Goal: Task Accomplishment & Management: Manage account settings

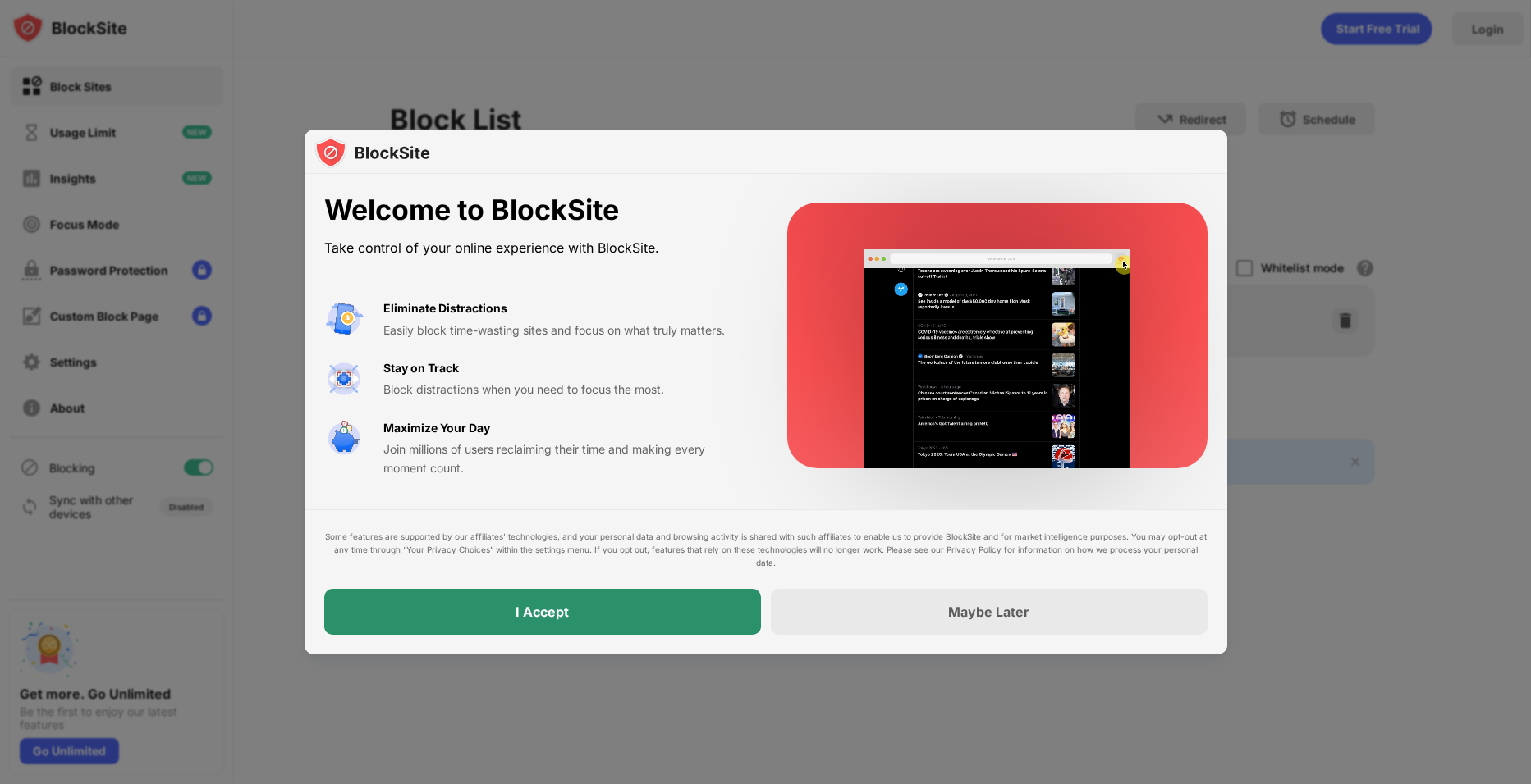
click at [655, 617] on div "I Accept" at bounding box center [542, 612] width 436 height 46
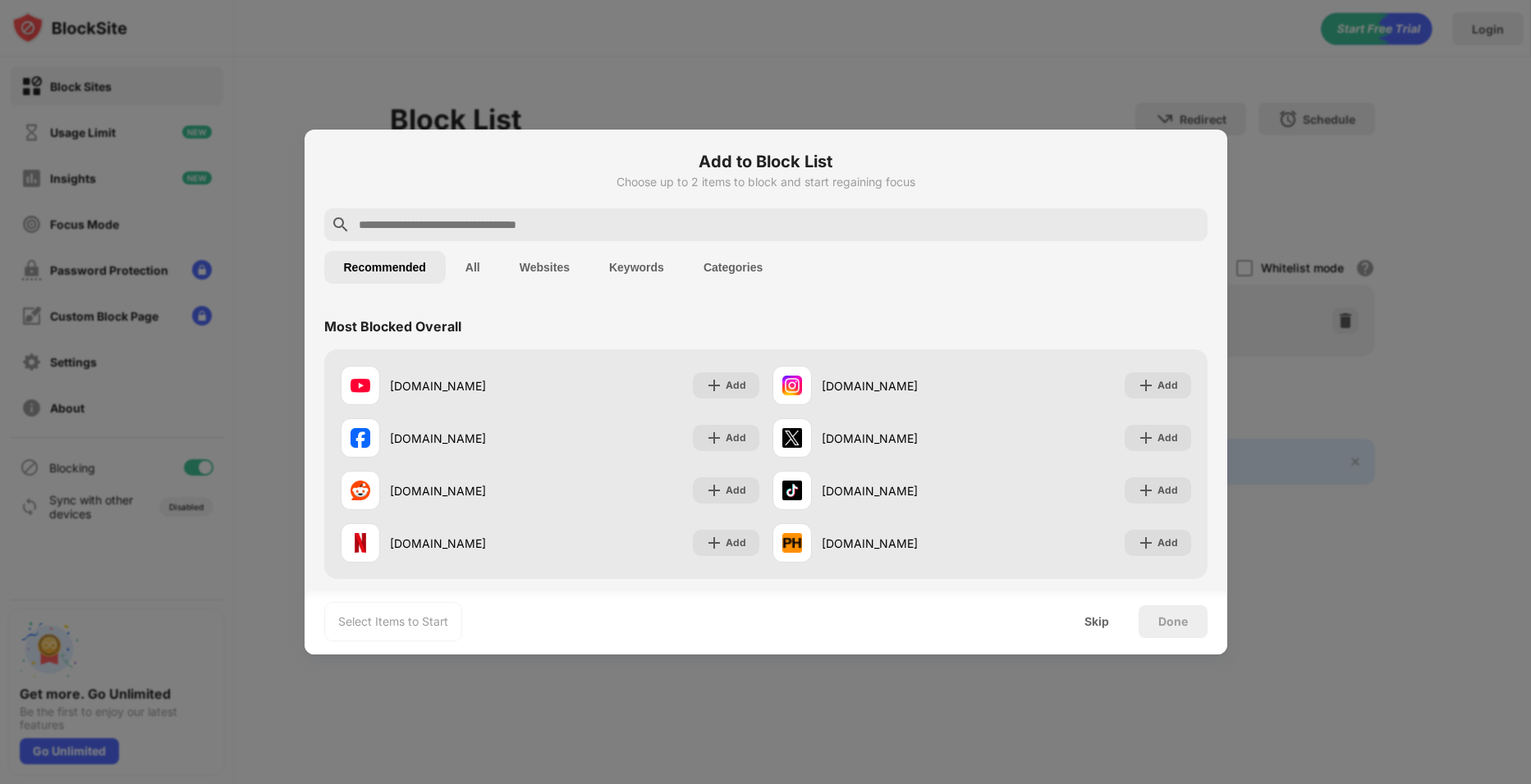
click at [594, 224] on input "text" at bounding box center [778, 224] width 844 height 20
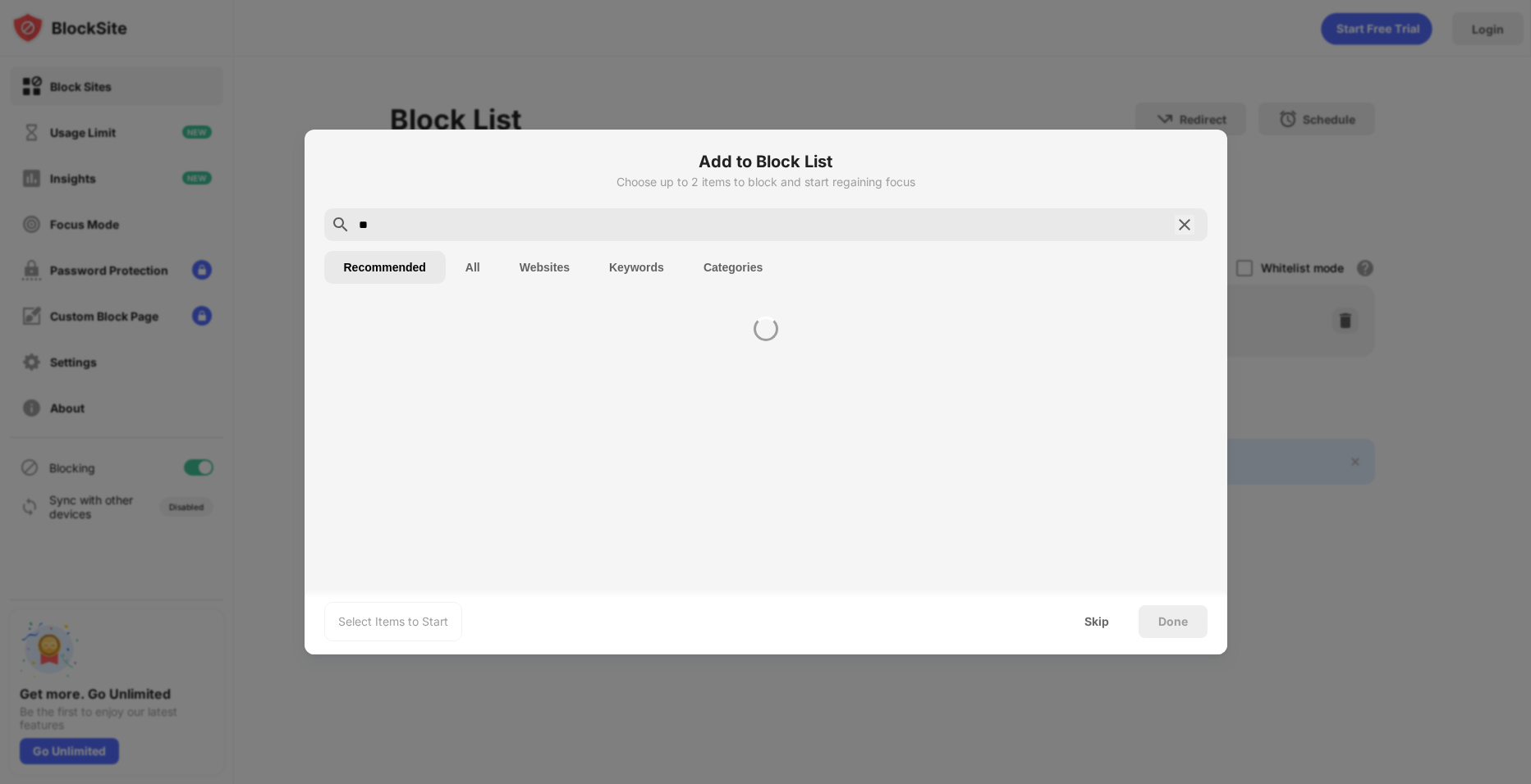
type input "*"
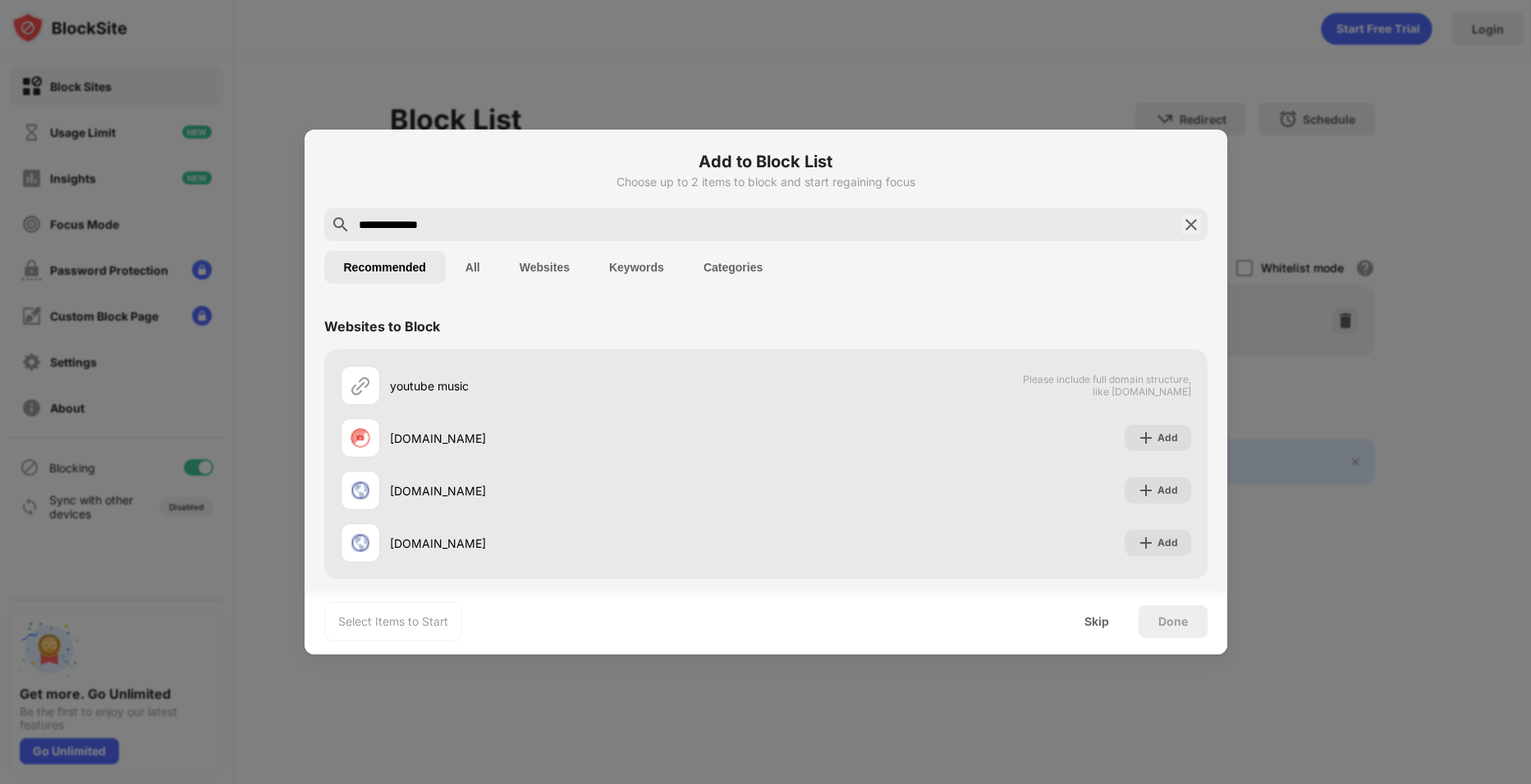
type input "**********"
click at [524, 266] on button "Websites" at bounding box center [544, 267] width 89 height 32
click at [467, 270] on button "All" at bounding box center [472, 267] width 54 height 32
drag, startPoint x: 462, startPoint y: 226, endPoint x: 343, endPoint y: 232, distance: 119.2
click at [343, 232] on div "**********" at bounding box center [766, 224] width 883 height 32
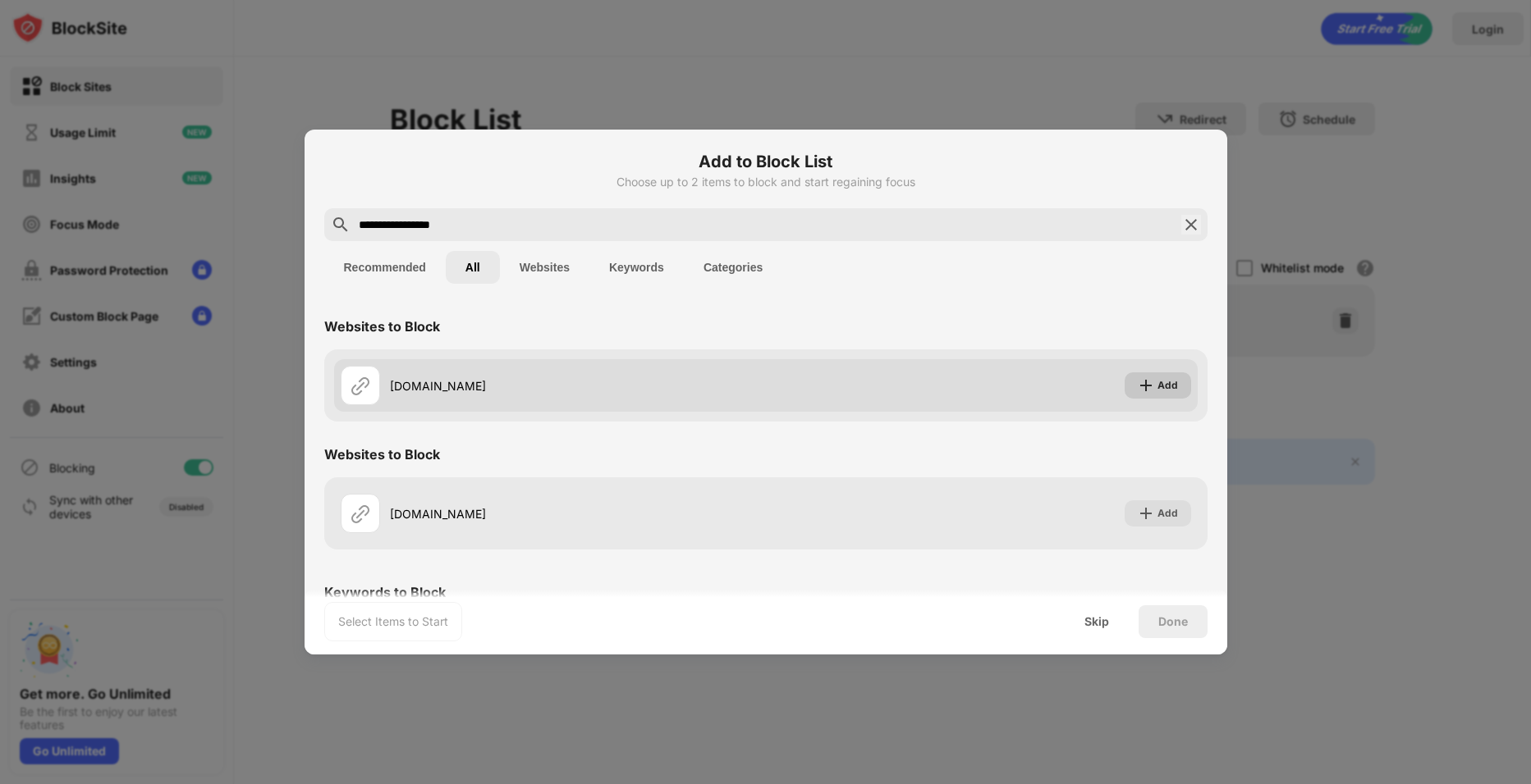
type input "**********"
click at [1158, 386] on div "Add" at bounding box center [1167, 385] width 21 height 17
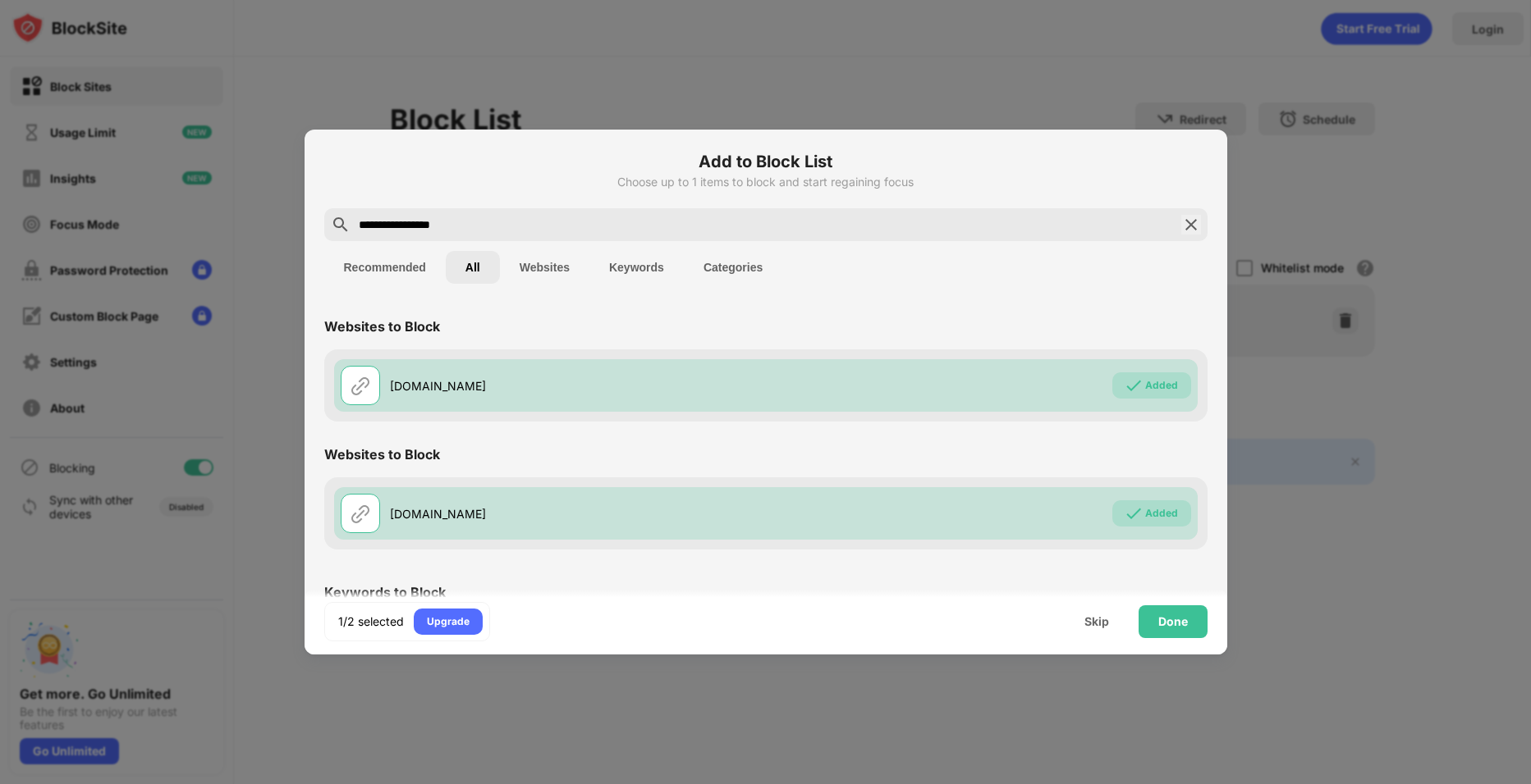
scroll to position [105, 0]
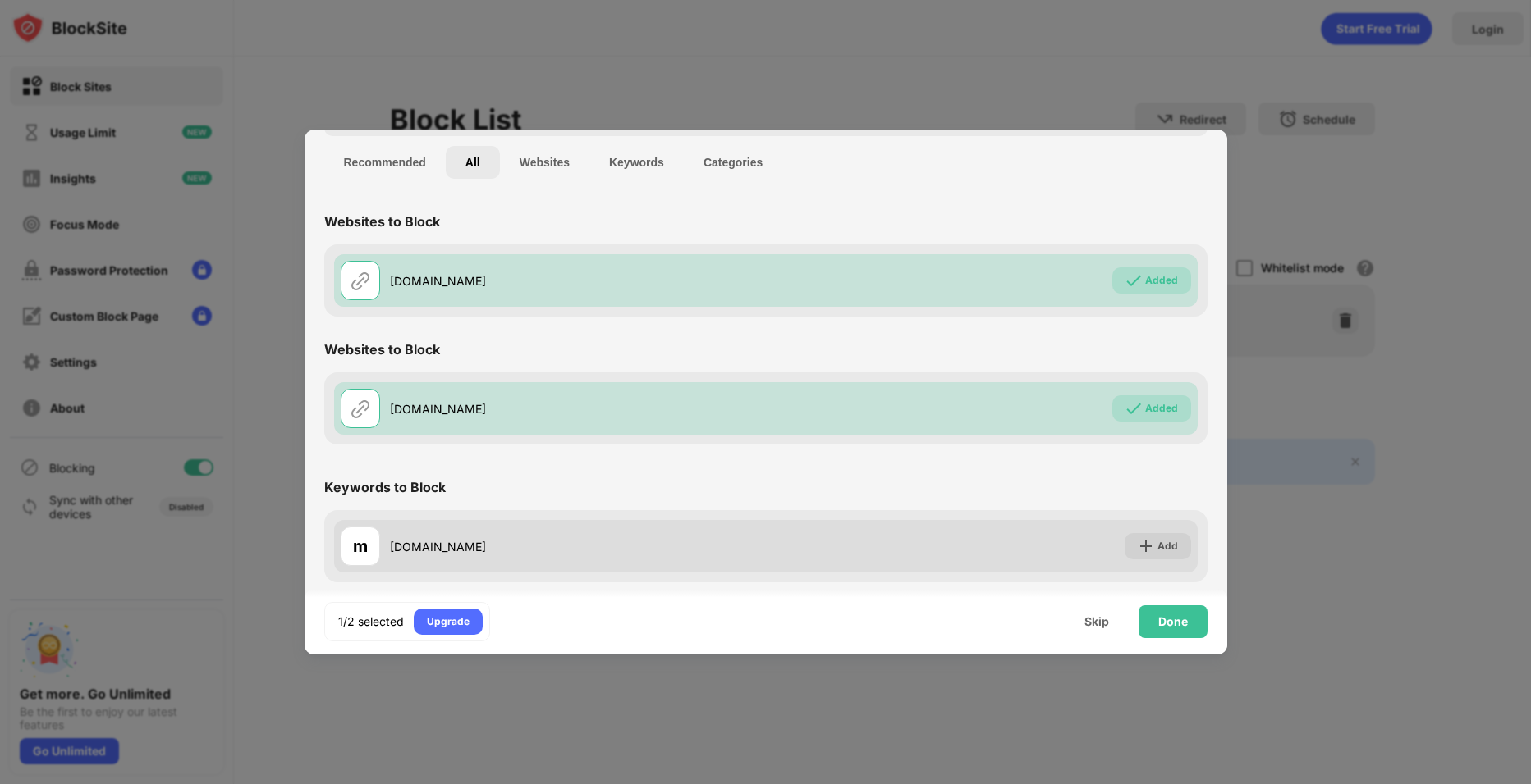
click at [1150, 564] on div "m music.youtube.com Add" at bounding box center [766, 547] width 864 height 53
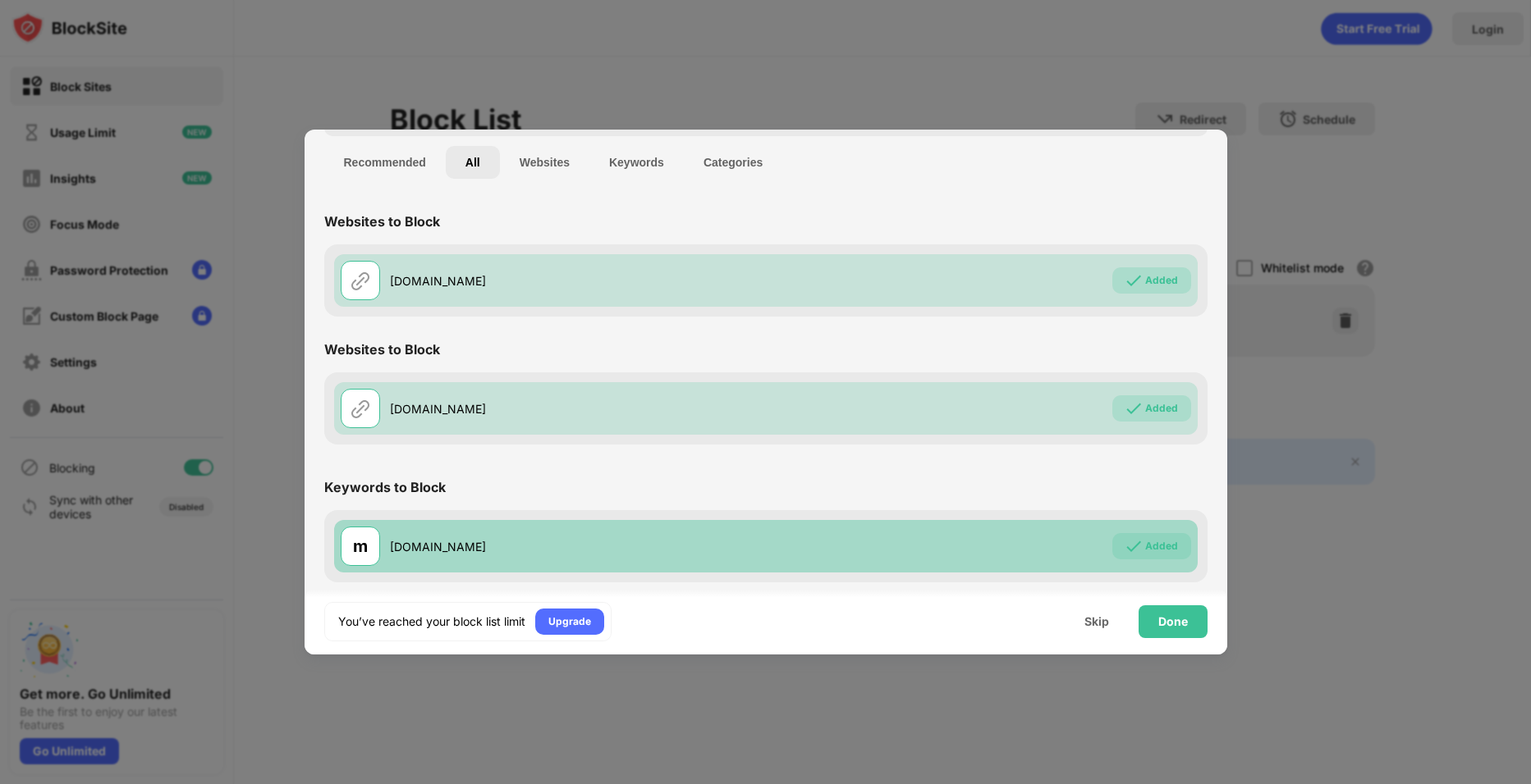
click at [1150, 564] on div "m music.youtube.com Added" at bounding box center [766, 547] width 864 height 53
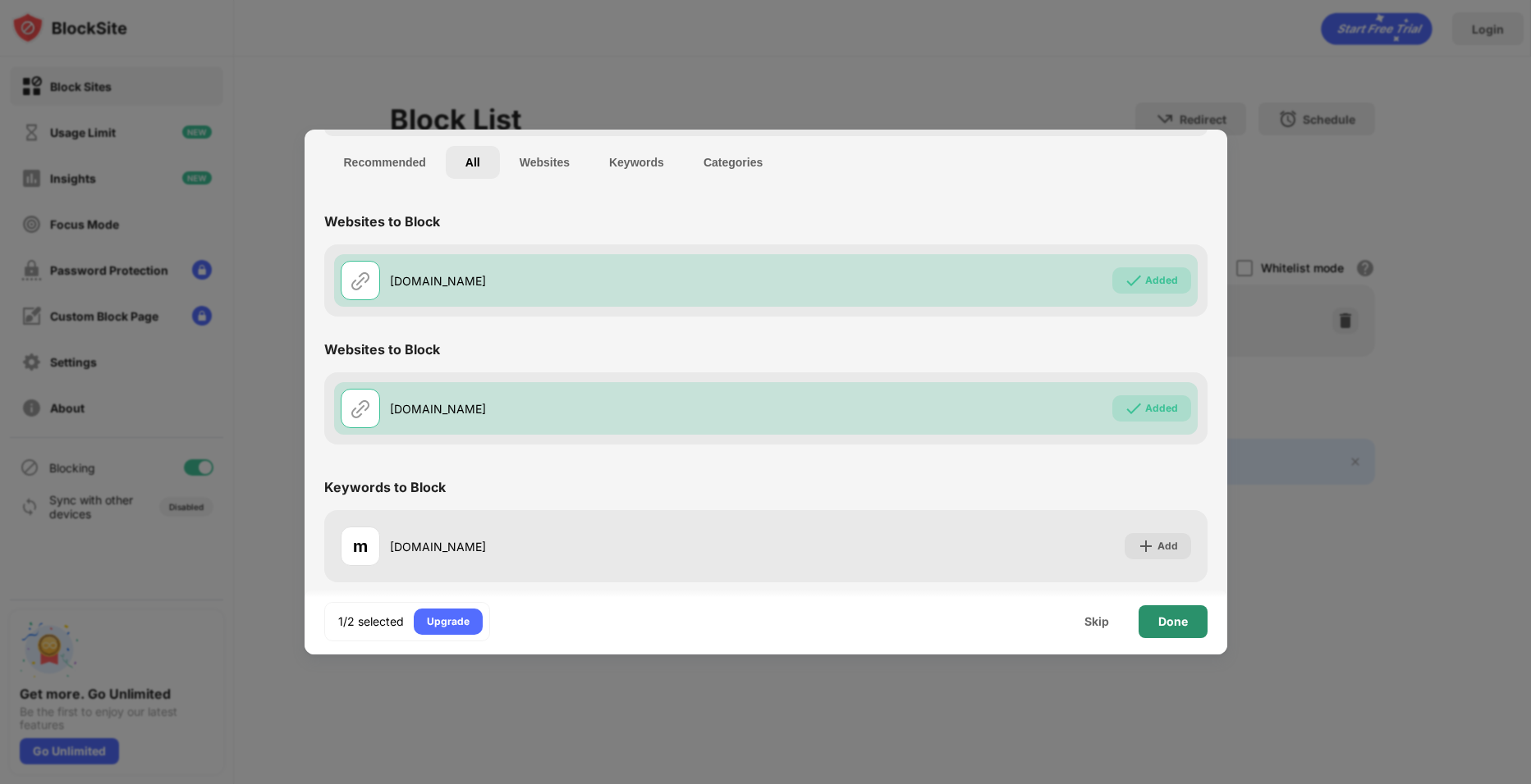
click at [1161, 624] on div "Done" at bounding box center [1172, 621] width 29 height 13
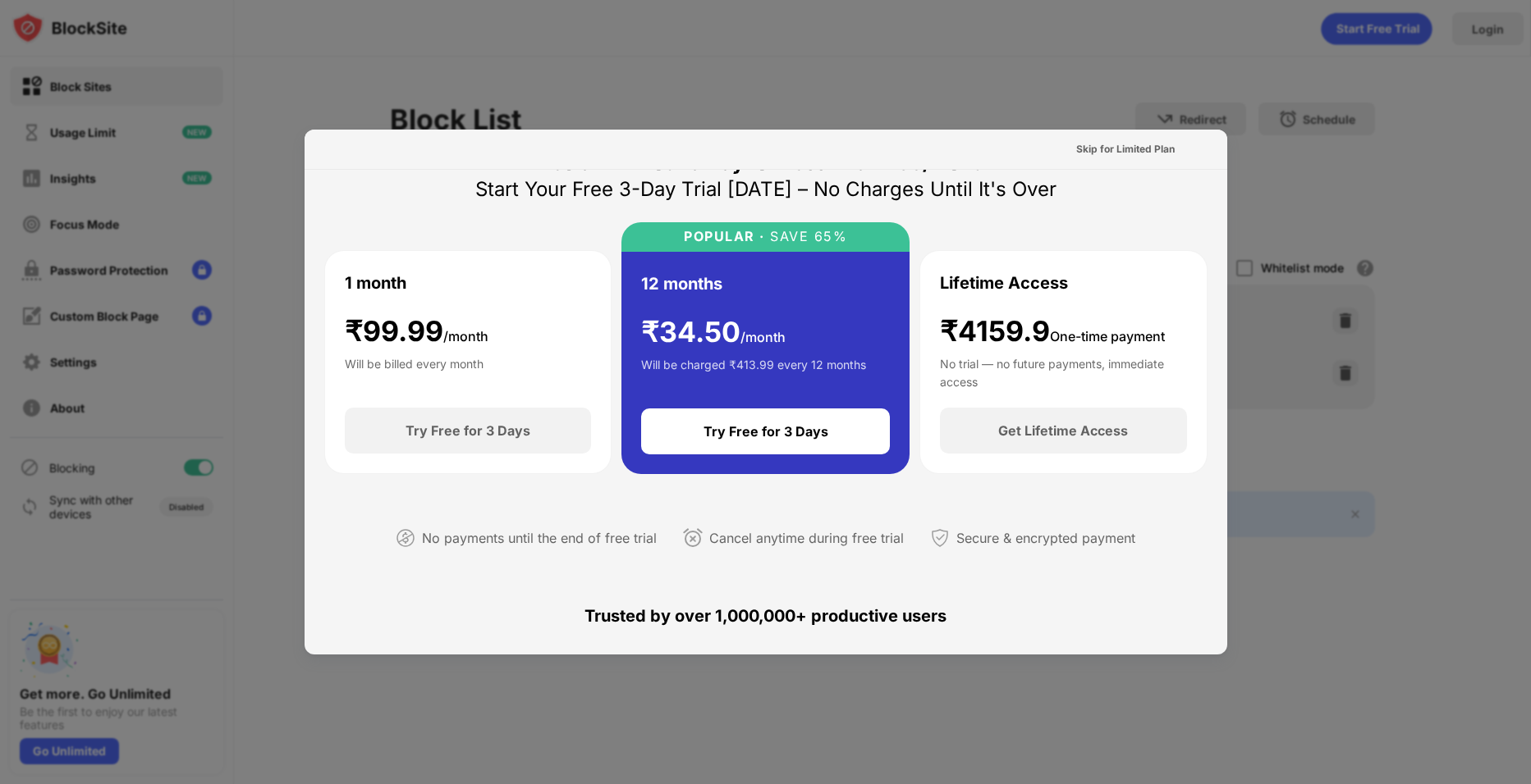
scroll to position [0, 0]
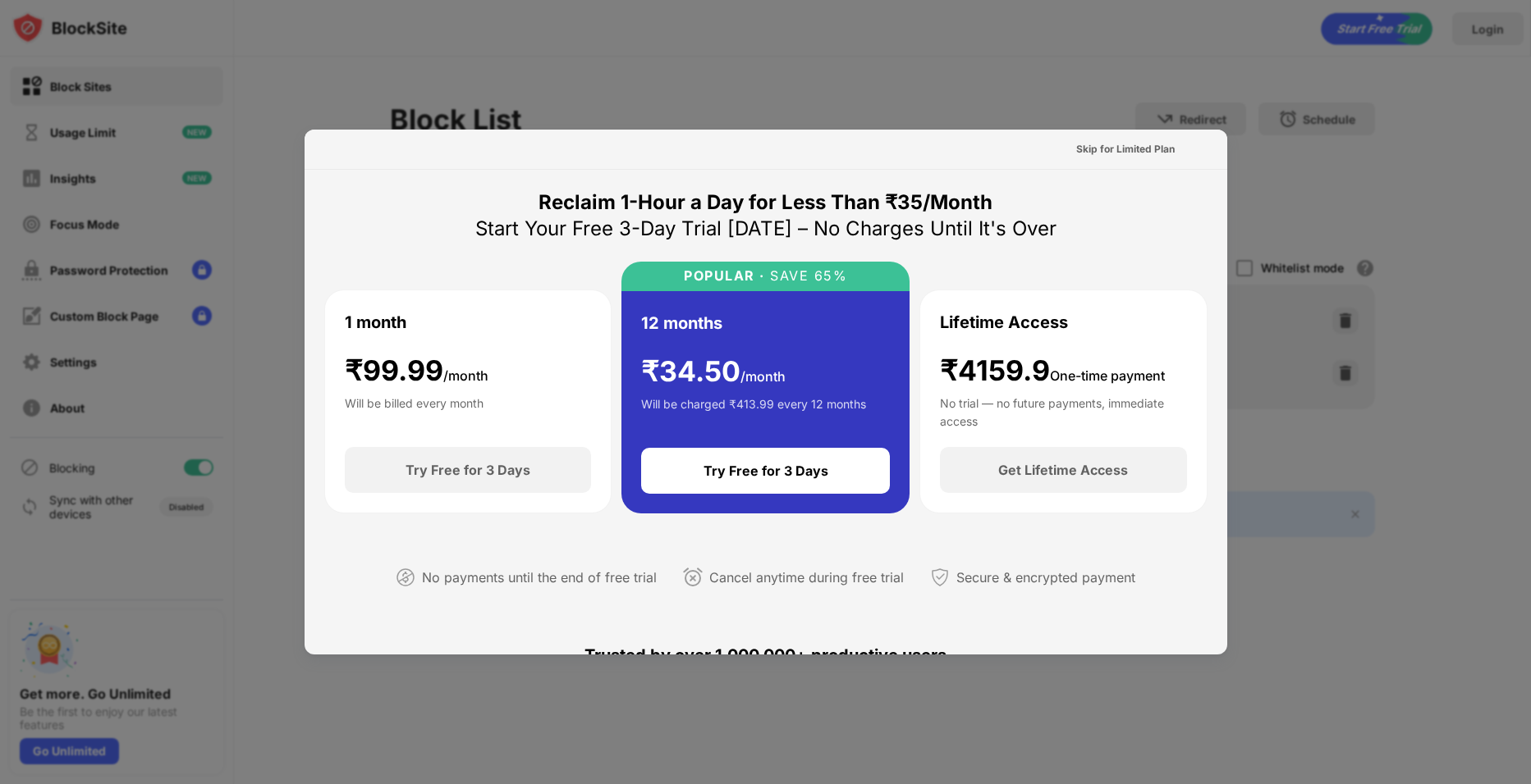
click at [1204, 143] on div "Skip for Limited Plan" at bounding box center [766, 149] width 922 height 40
click at [1090, 144] on div "Skip for Limited Plan" at bounding box center [1125, 149] width 98 height 17
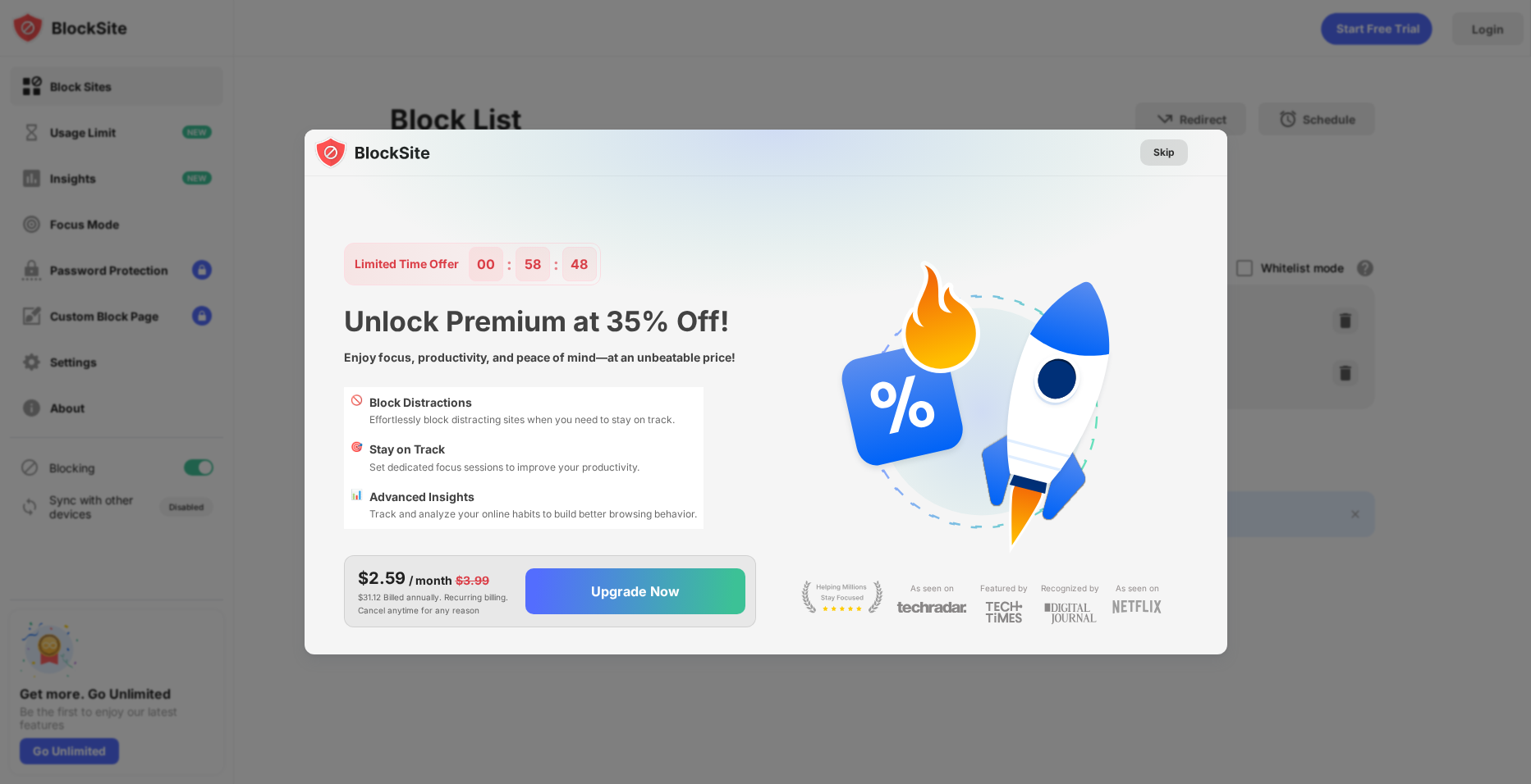
click at [1177, 154] on div "Skip" at bounding box center [1163, 152] width 48 height 26
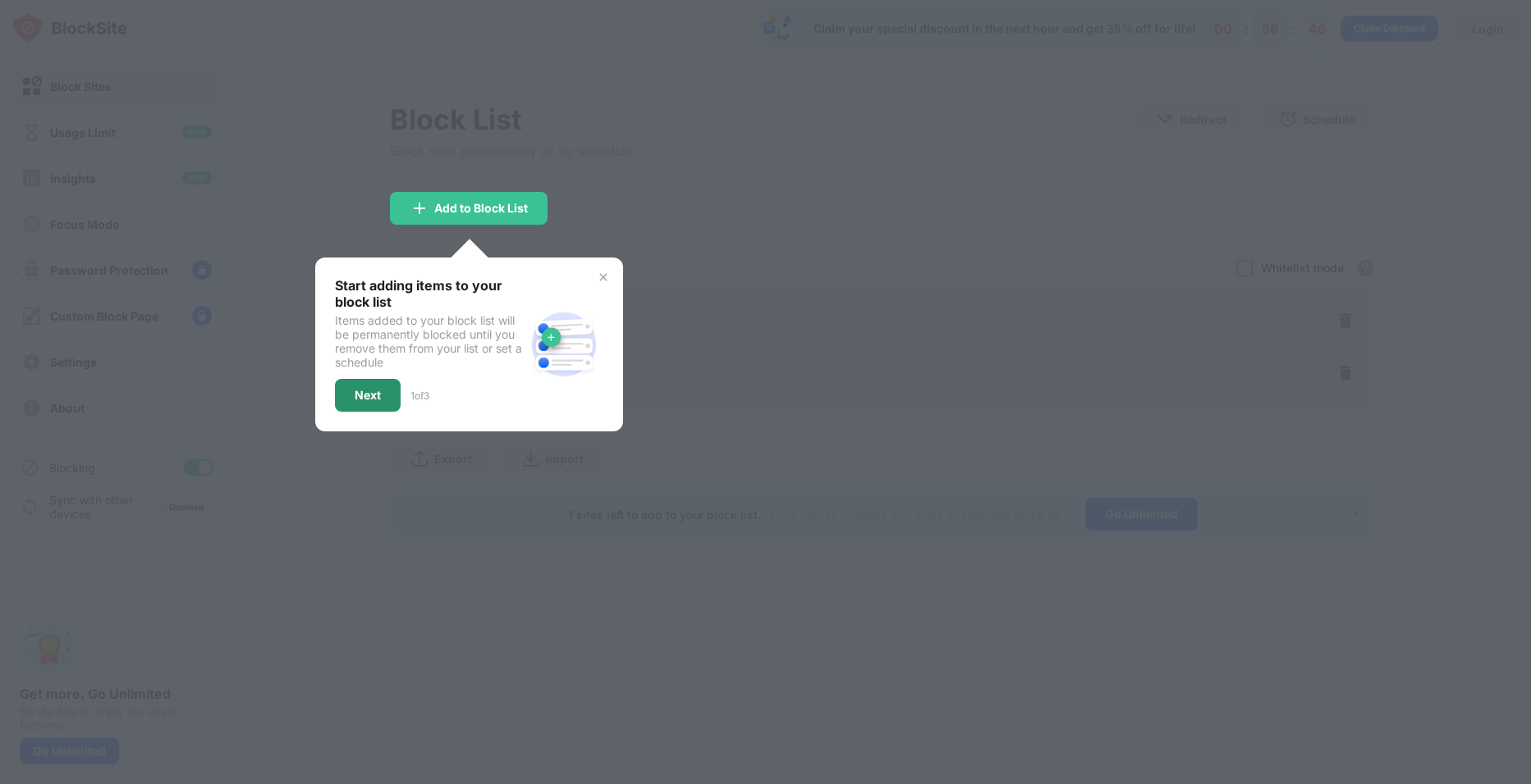
click at [371, 397] on div "Next" at bounding box center [368, 395] width 26 height 13
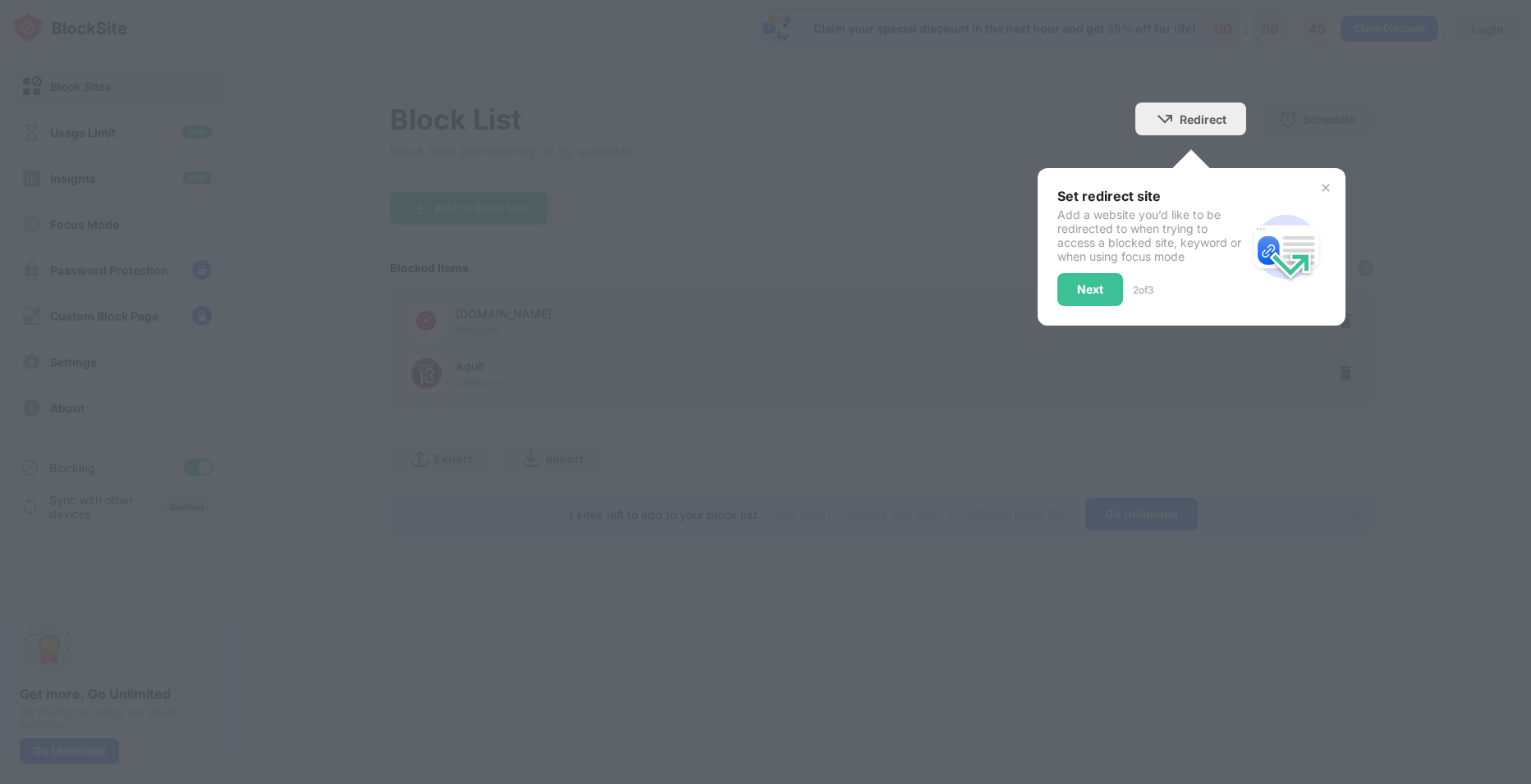
click at [1082, 317] on div "Set redirect site Add a website you’d like to be redirected to when trying to a…" at bounding box center [1191, 247] width 308 height 158
click at [1087, 295] on div "Next" at bounding box center [1090, 289] width 26 height 13
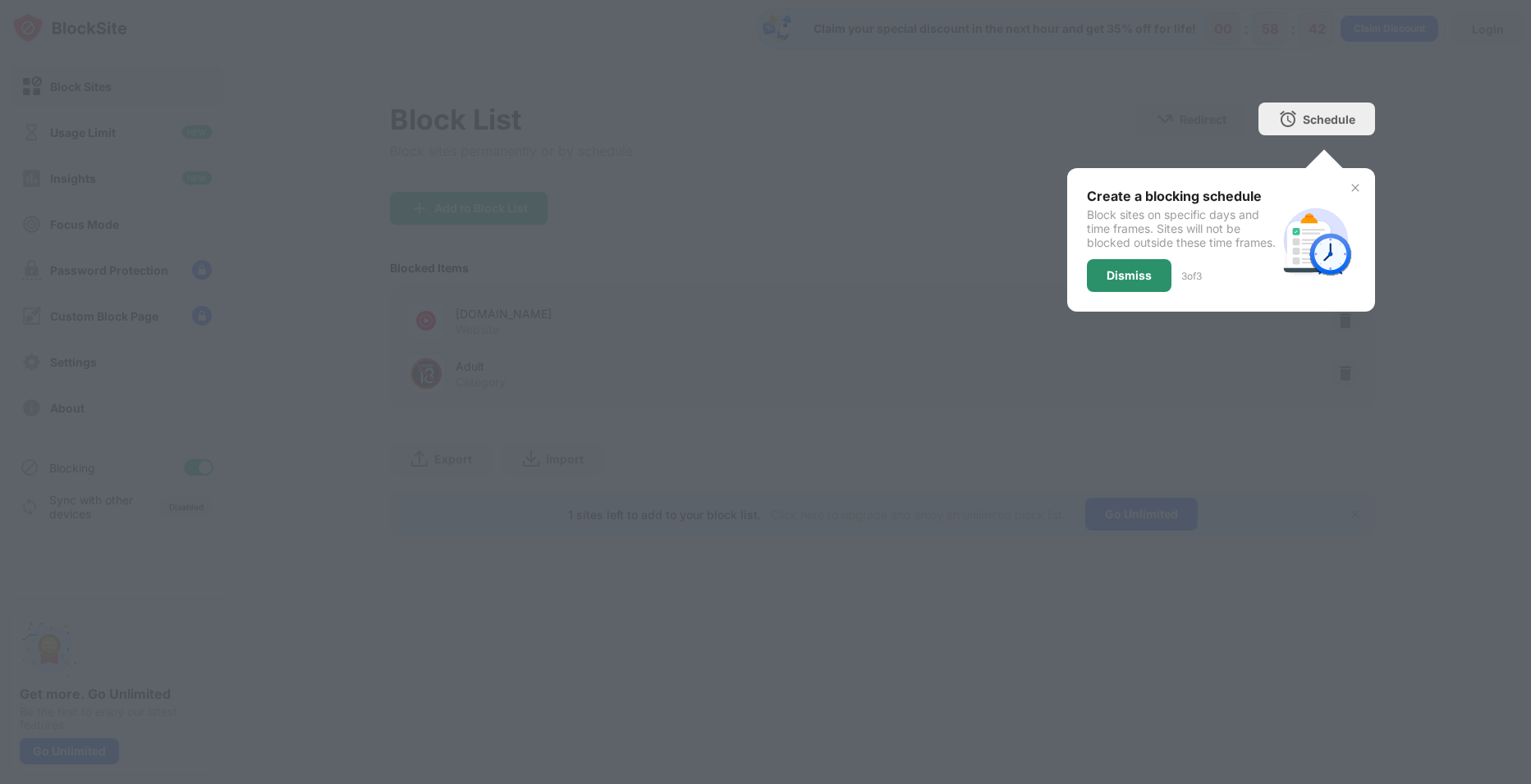
click at [1145, 292] on div "Dismiss" at bounding box center [1129, 275] width 84 height 32
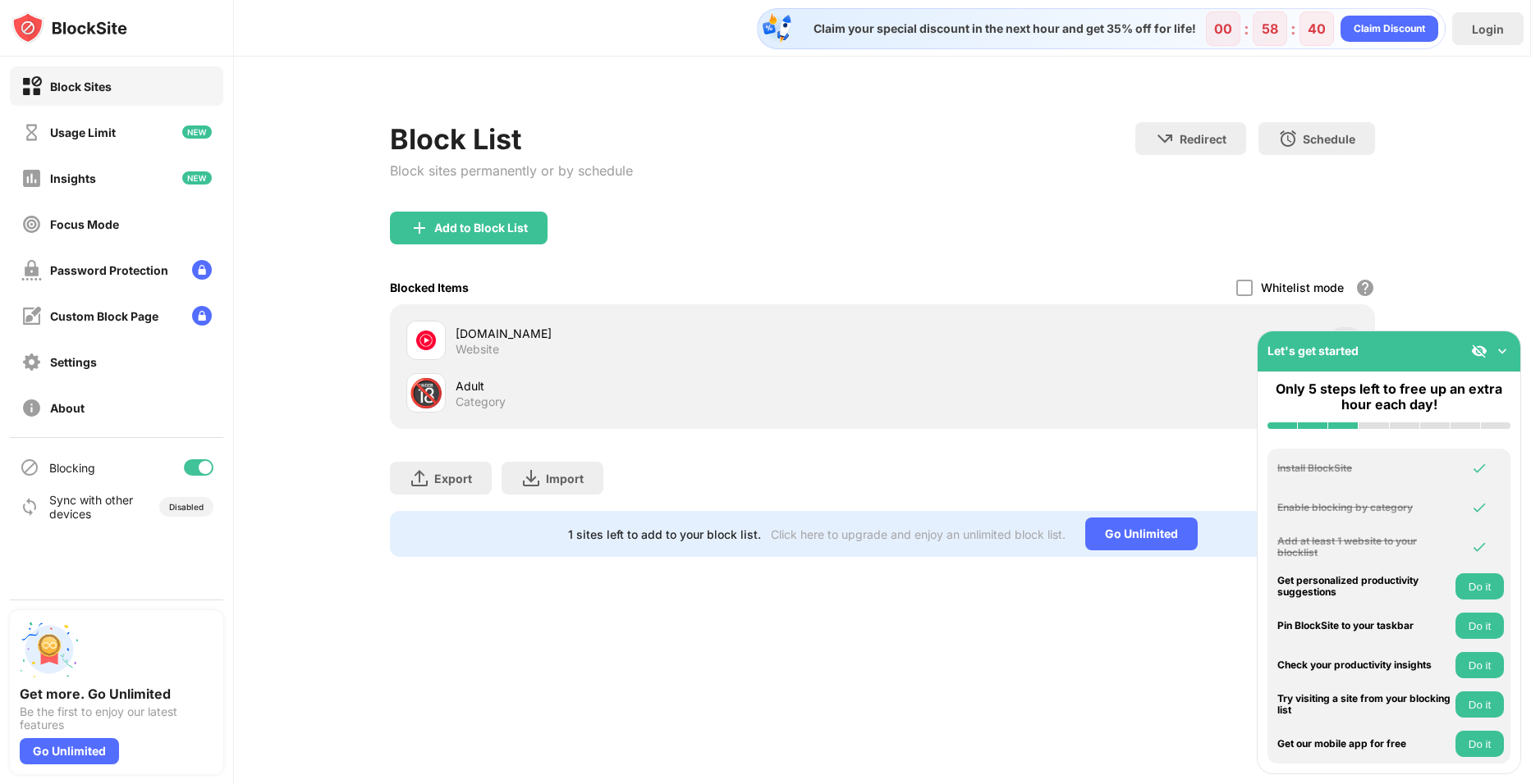
click at [906, 712] on div "Claim your special discount in the next hour and get 35% off for life! 00 : 58 …" at bounding box center [882, 392] width 1297 height 784
click at [1506, 345] on img at bounding box center [1502, 351] width 17 height 17
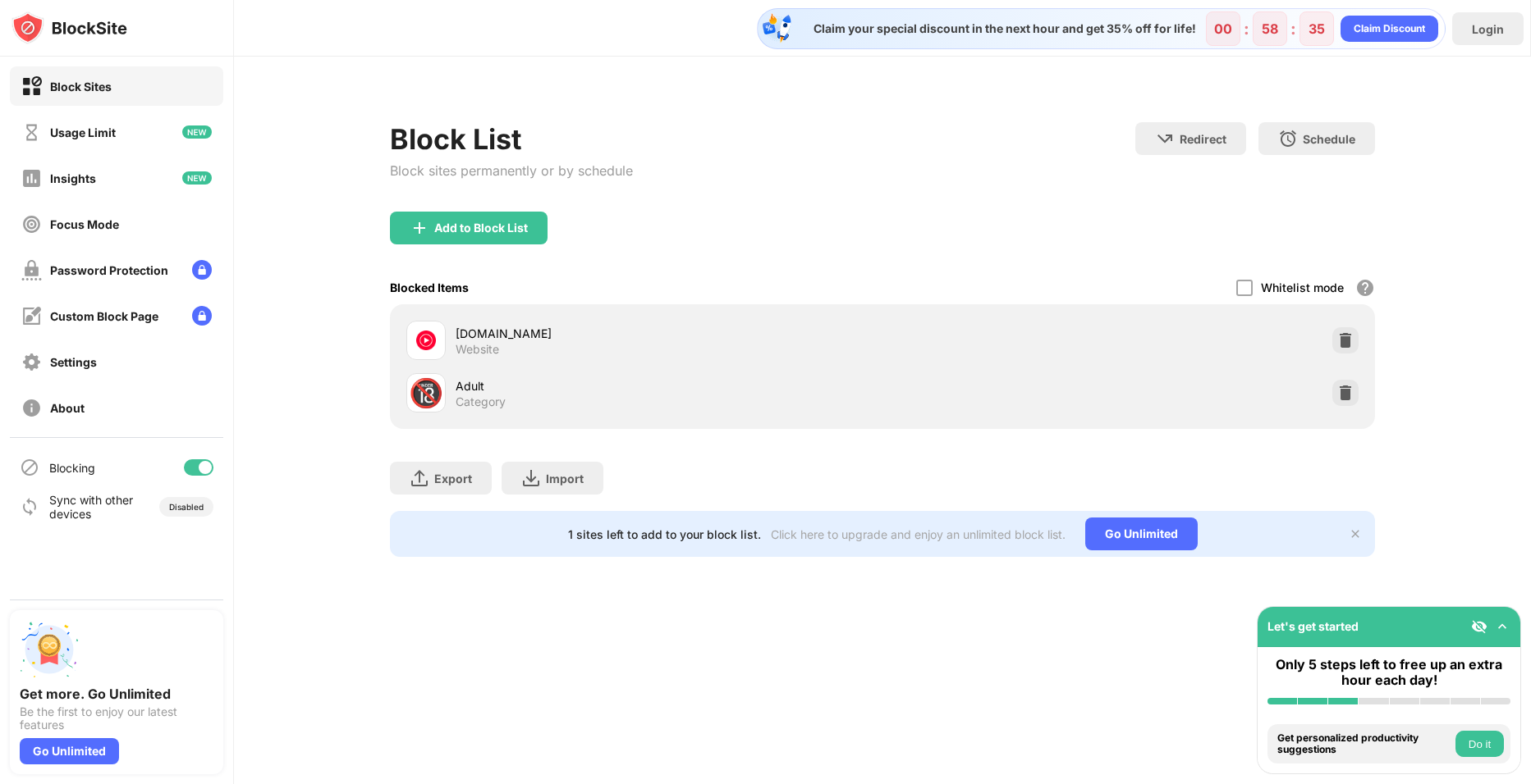
click at [1479, 754] on button "Do it" at bounding box center [1478, 744] width 48 height 26
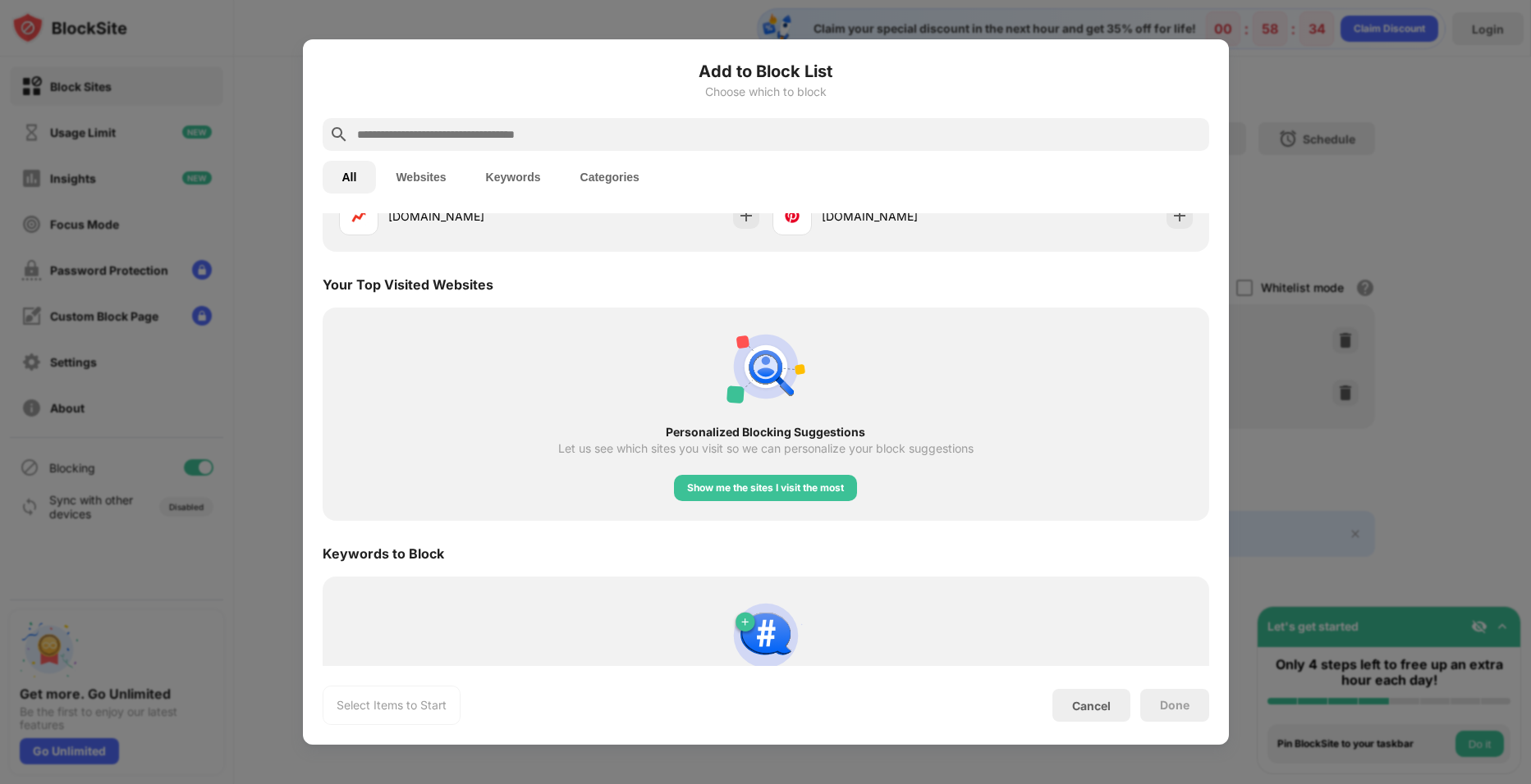
scroll to position [571, 0]
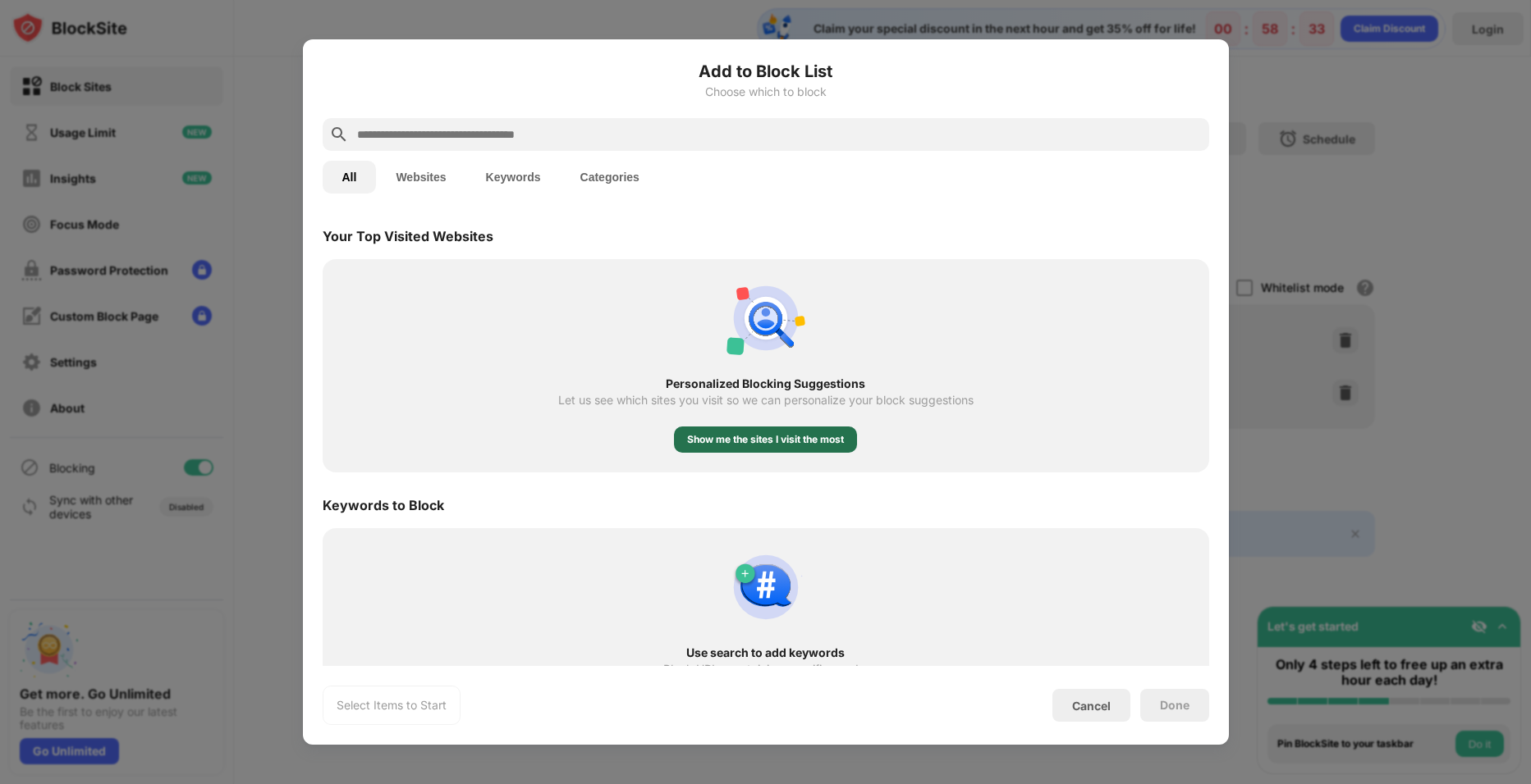
click at [828, 442] on div "Show me the sites I visit the most" at bounding box center [766, 439] width 157 height 17
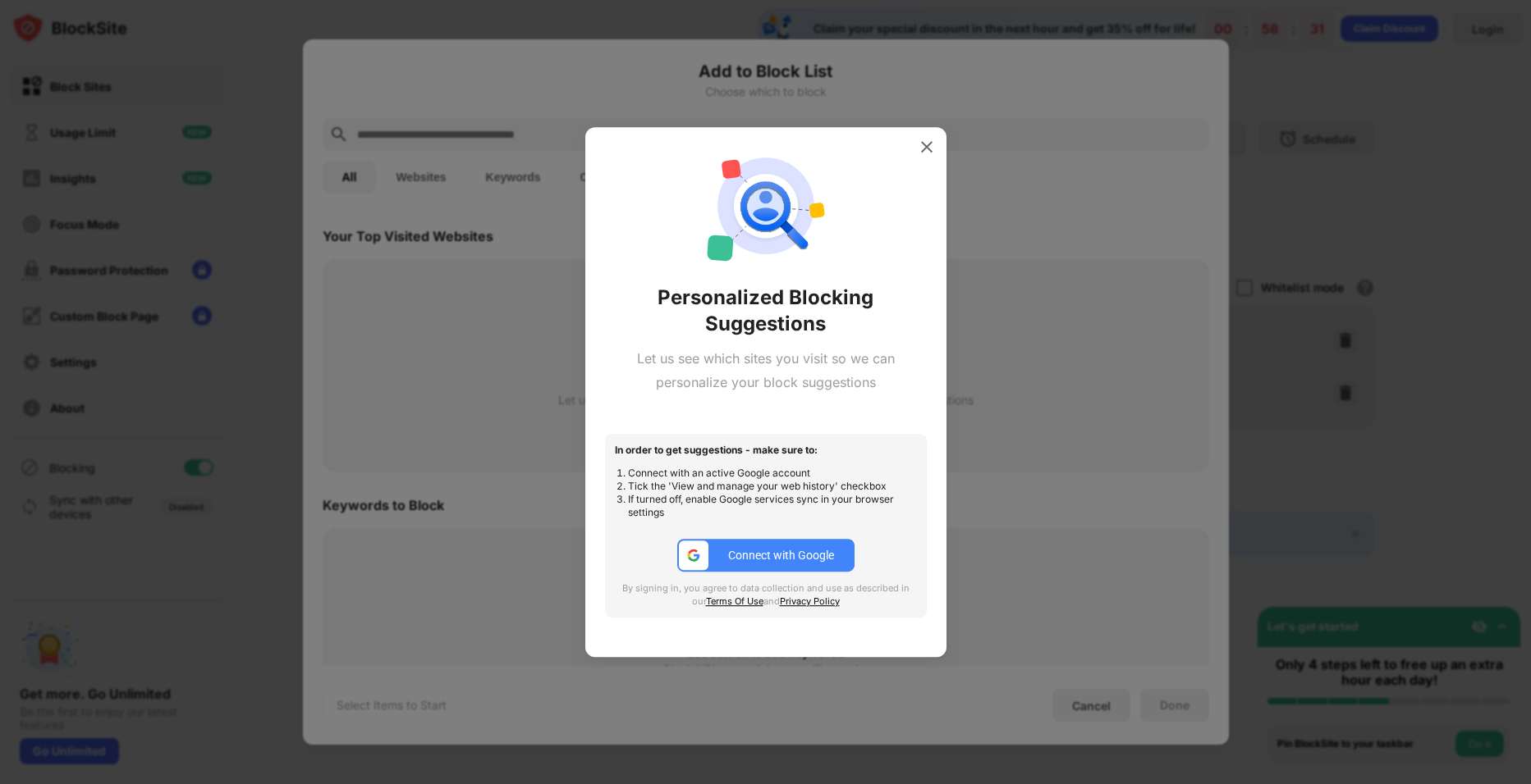
click at [809, 561] on div "Connect with Google" at bounding box center [781, 555] width 106 height 13
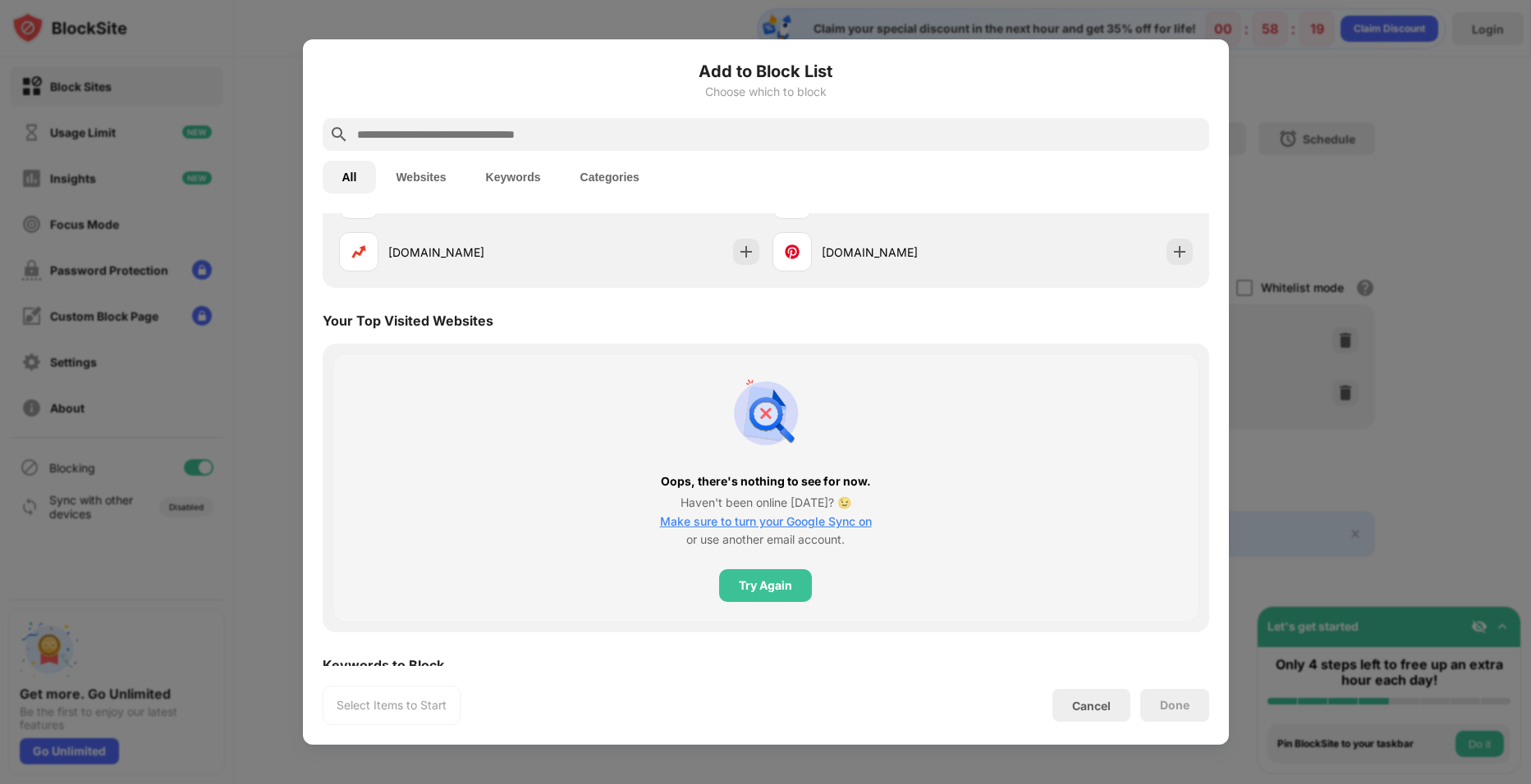
scroll to position [512, 0]
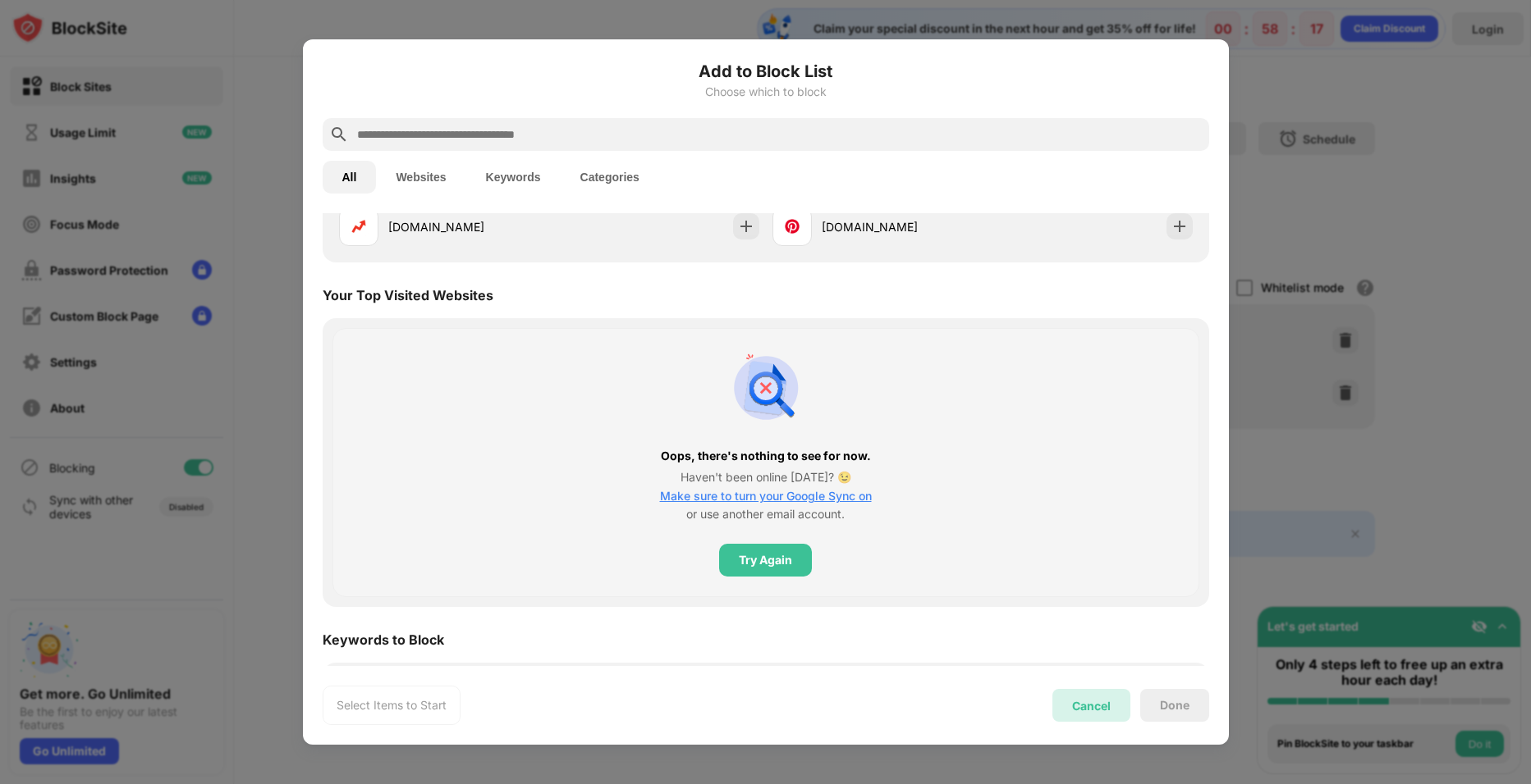
click at [1067, 710] on div "Cancel" at bounding box center [1091, 705] width 78 height 32
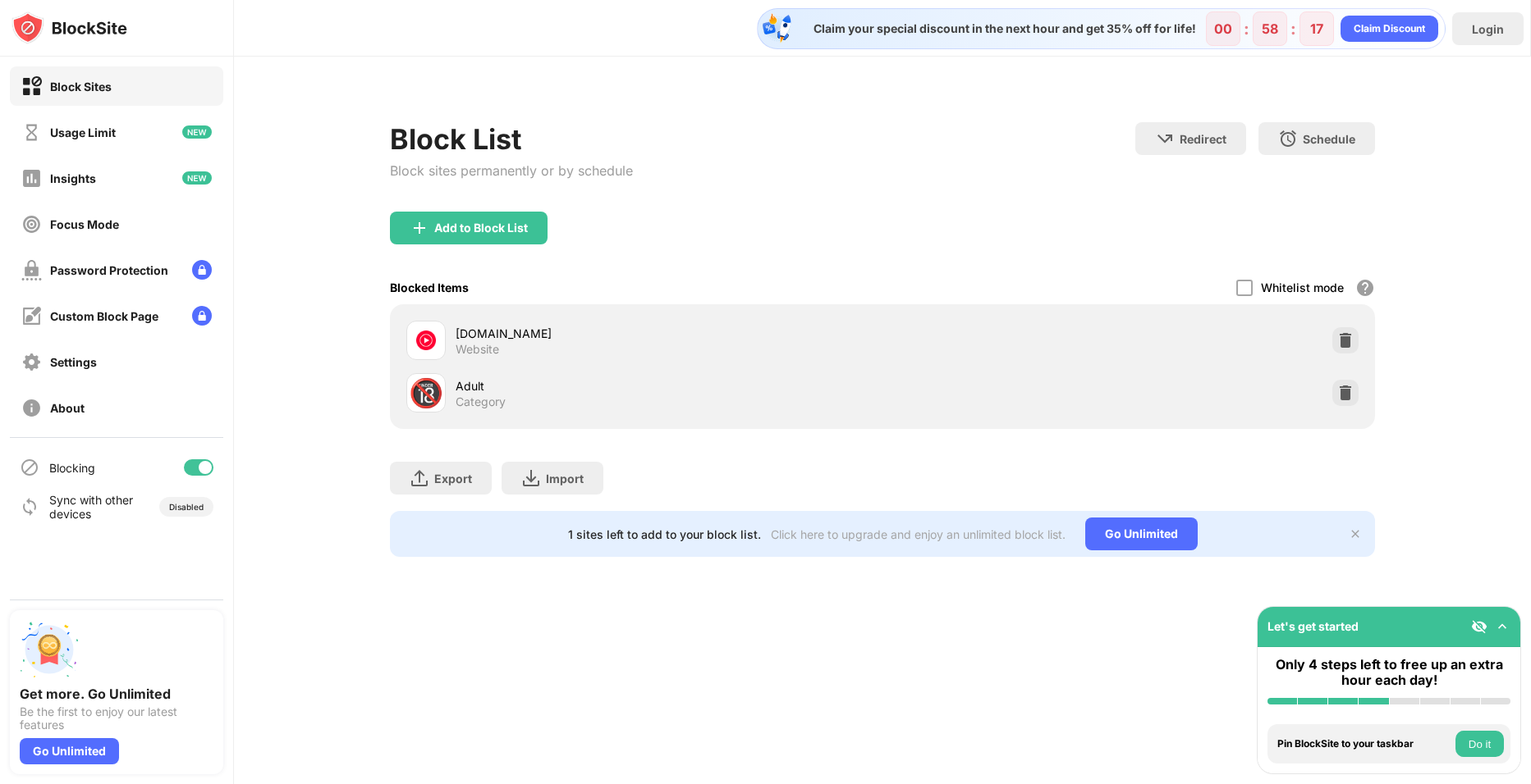
click at [1064, 689] on div "Claim your special discount in the next hour and get 35% off for life! 00 : 58 …" at bounding box center [882, 392] width 1297 height 784
click at [487, 383] on div "Adult" at bounding box center [668, 386] width 426 height 18
click at [467, 388] on div "Adult" at bounding box center [668, 386] width 426 height 18
click at [1341, 394] on img at bounding box center [1345, 393] width 17 height 17
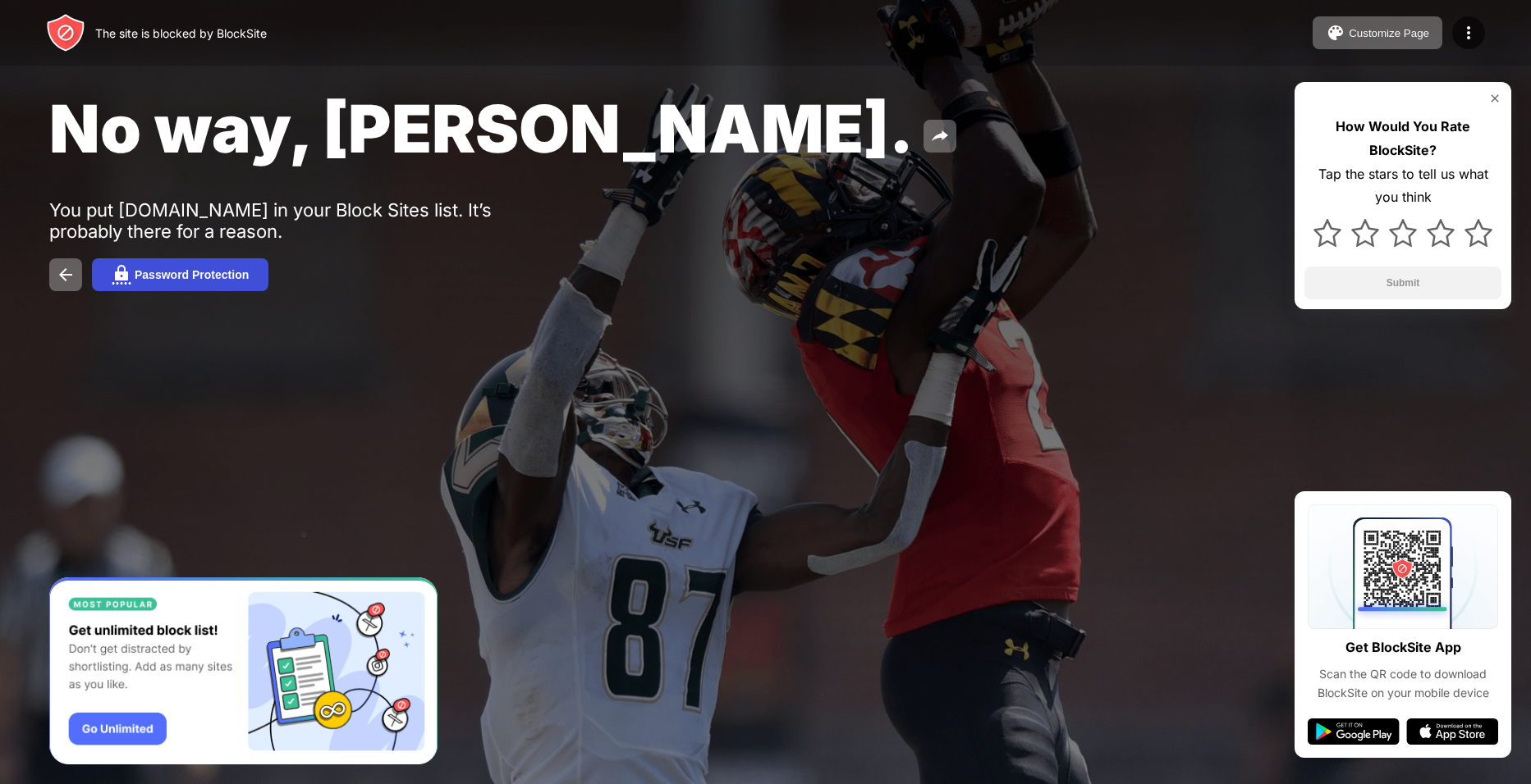
click at [211, 282] on button "Password Protection" at bounding box center [180, 274] width 176 height 32
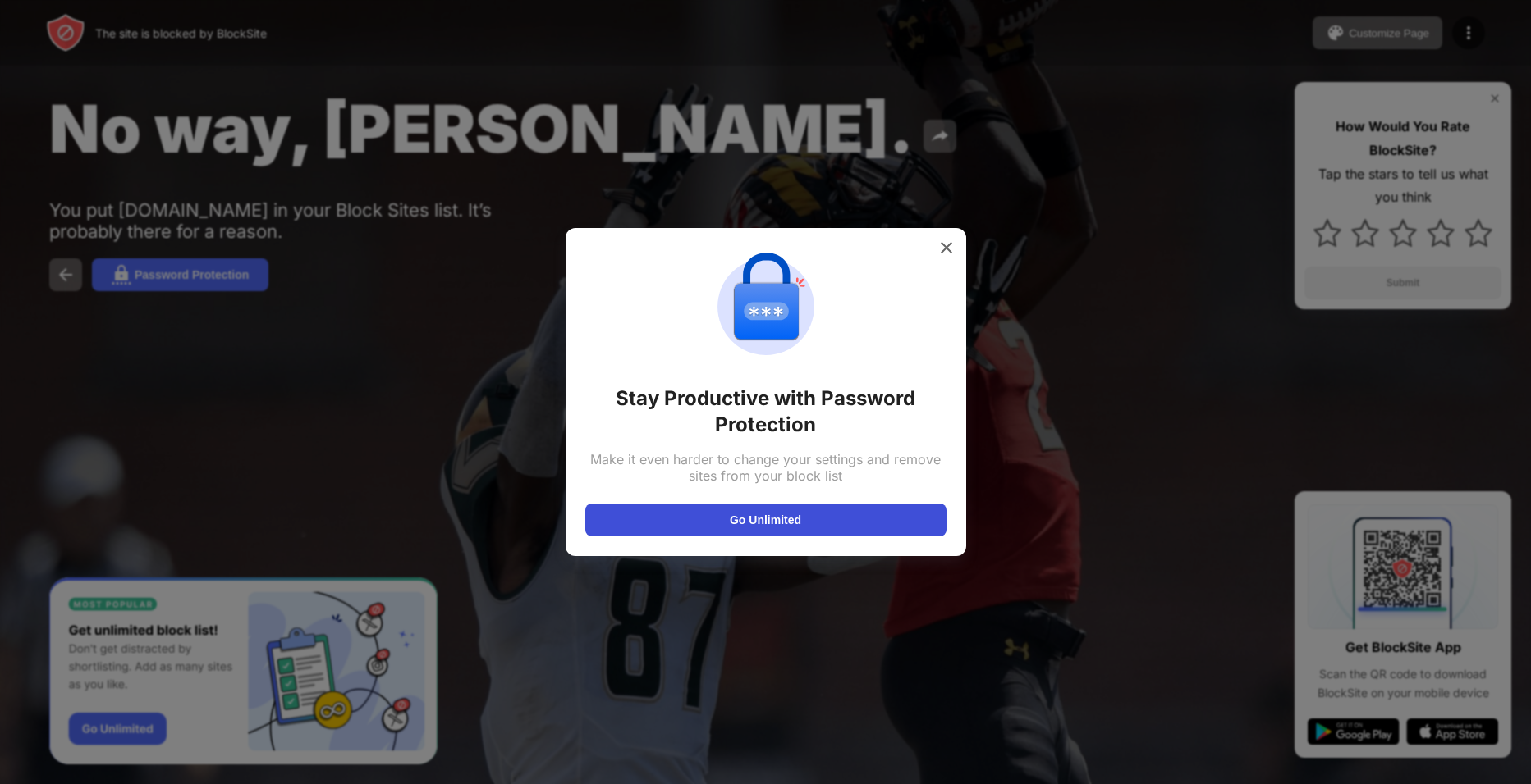
click at [708, 512] on button "Go Unlimited" at bounding box center [766, 519] width 361 height 32
